Goal: Information Seeking & Learning: Find specific fact

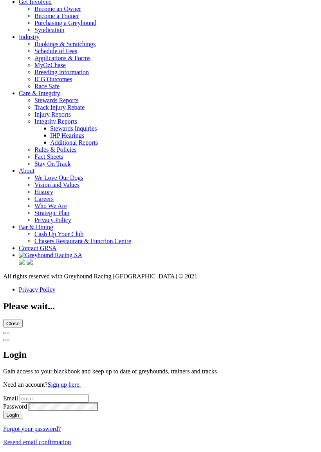
scroll to position [2955, 0]
click at [78, 104] on link "Stewards Reports" at bounding box center [56, 100] width 44 height 7
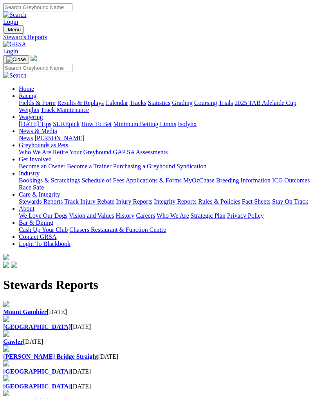
click at [6, 31] on img "Toggle navigation" at bounding box center [6, 31] width 0 height 0
click at [154, 205] on link "Integrity Reports" at bounding box center [175, 201] width 43 height 7
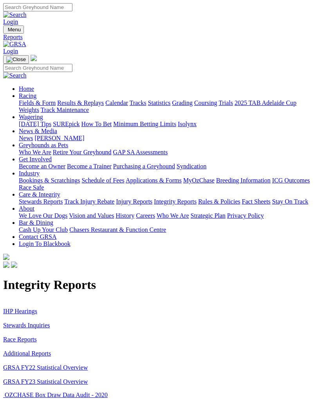
click at [40, 322] on link "Stewards Inquiries" at bounding box center [26, 325] width 47 height 7
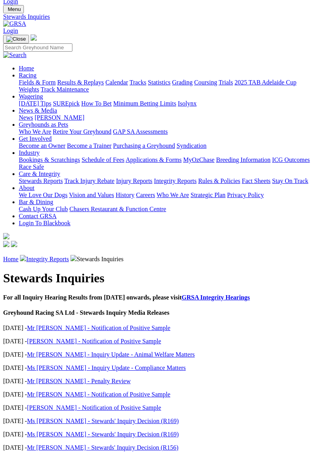
scroll to position [20, 0]
click at [156, 352] on link "Mr [PERSON_NAME] - Inquiry Update - Animal Welfare Matters" at bounding box center [111, 355] width 168 height 7
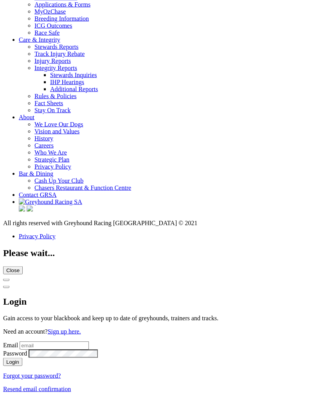
scroll to position [3036, 0]
click at [97, 78] on link "Stewards Inquiries" at bounding box center [73, 75] width 47 height 7
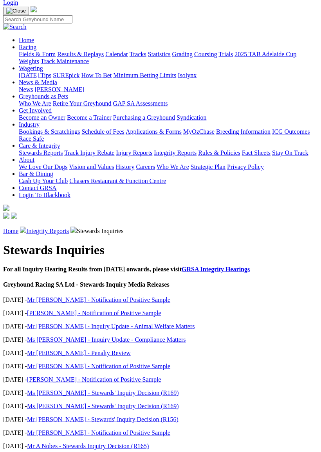
scroll to position [49, 0]
click at [120, 398] on link "Ms [PERSON_NAME] - Stewards' Inquiry Decision (R169)" at bounding box center [103, 406] width 152 height 7
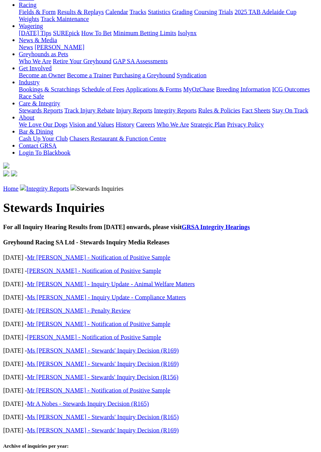
scroll to position [92, 0]
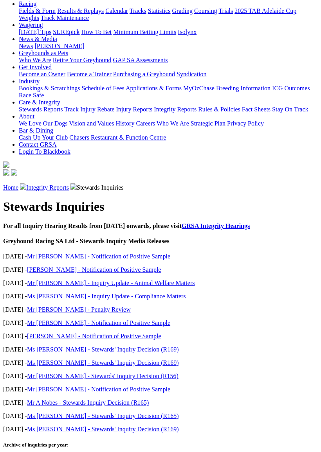
click at [121, 398] on link "Ms M Freitag - Stewards' Inquiry Decision (R165)" at bounding box center [103, 416] width 152 height 7
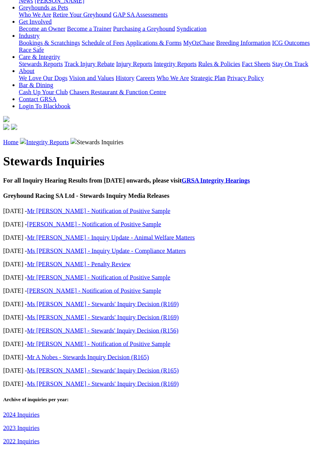
scroll to position [138, 0]
click at [27, 398] on link "2024 Inquiries" at bounding box center [21, 414] width 36 height 7
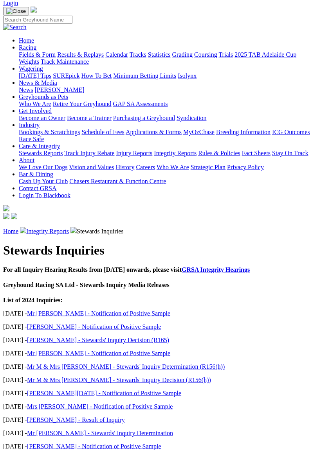
scroll to position [49, 0]
click at [129, 337] on link "[PERSON_NAME] - Stewards' Inquiry Decision (R165)" at bounding box center [98, 340] width 142 height 7
